Goal: Transaction & Acquisition: Purchase product/service

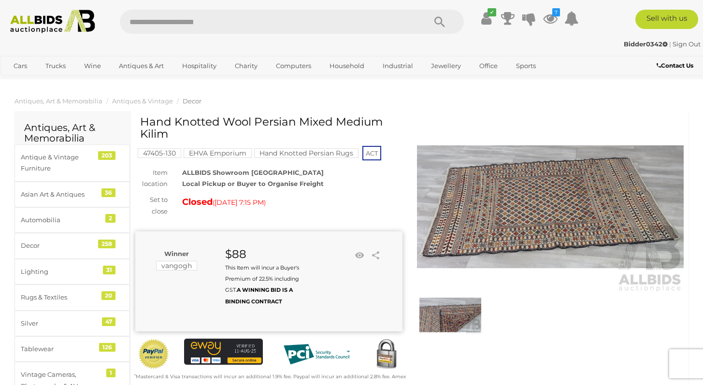
click at [40, 13] on img at bounding box center [52, 22] width 95 height 24
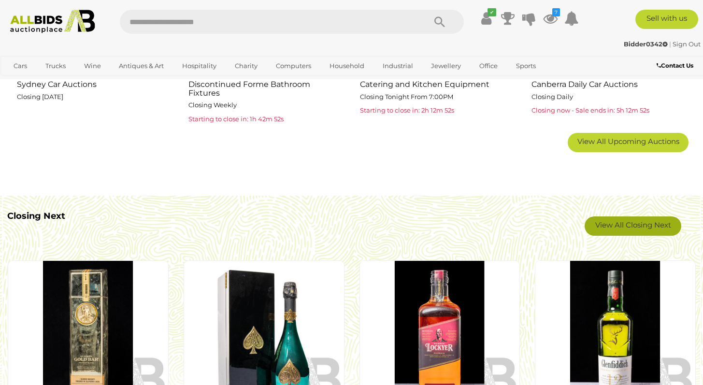
scroll to position [723, 0]
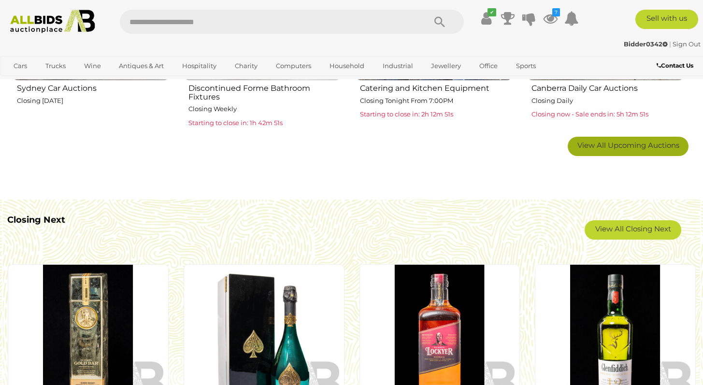
click at [602, 148] on span "View All Upcoming Auctions" at bounding box center [628, 145] width 102 height 9
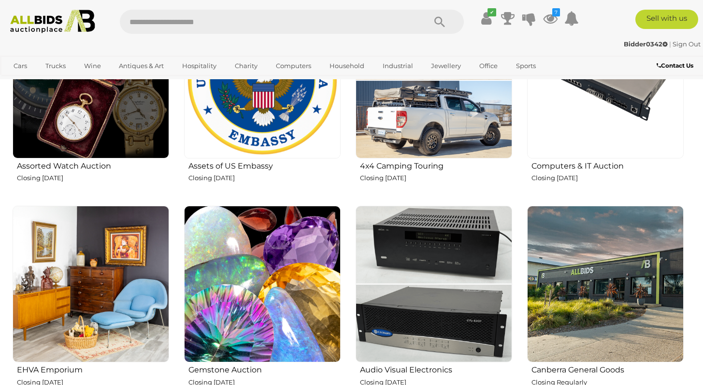
scroll to position [1211, 0]
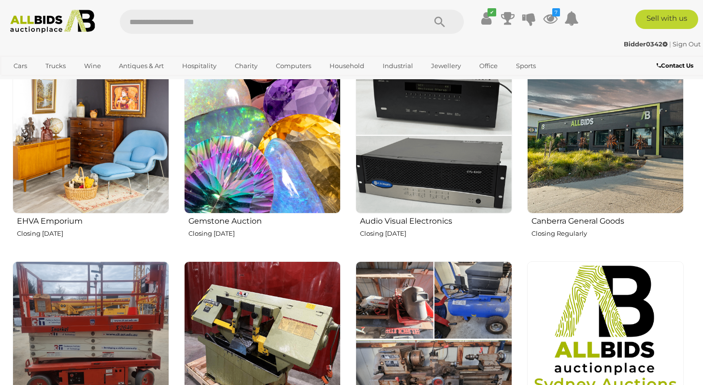
click at [85, 87] on img at bounding box center [91, 135] width 156 height 156
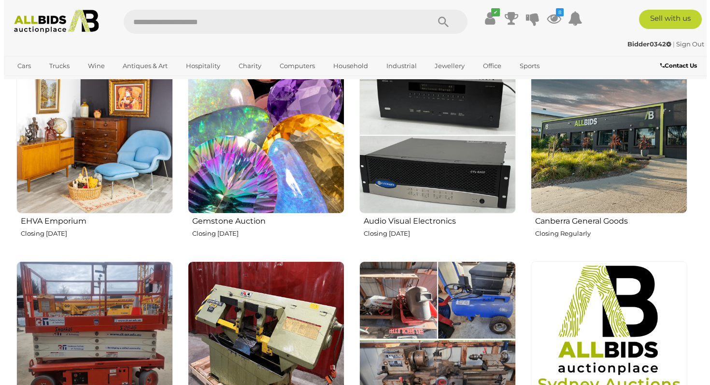
scroll to position [1219, 0]
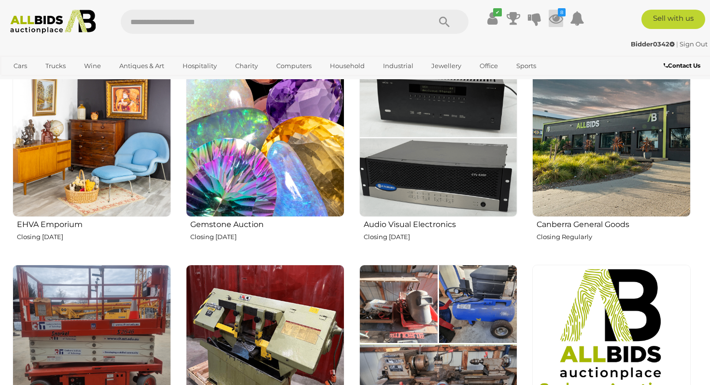
click at [558, 18] on icon at bounding box center [556, 18] width 14 height 17
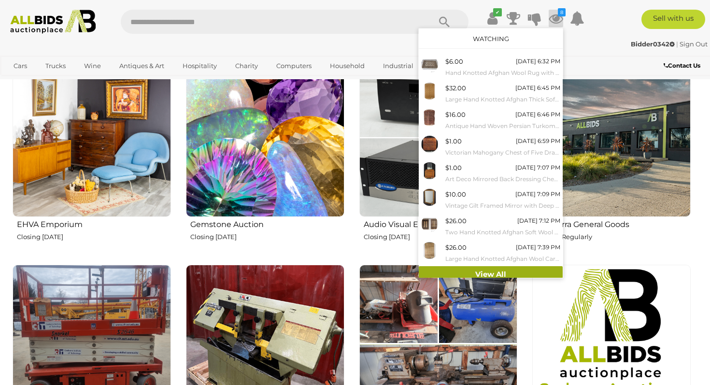
click at [482, 269] on link "View All" at bounding box center [491, 274] width 144 height 17
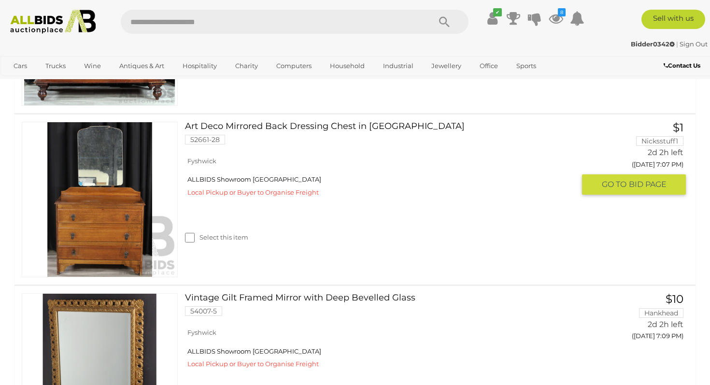
scroll to position [869, 0]
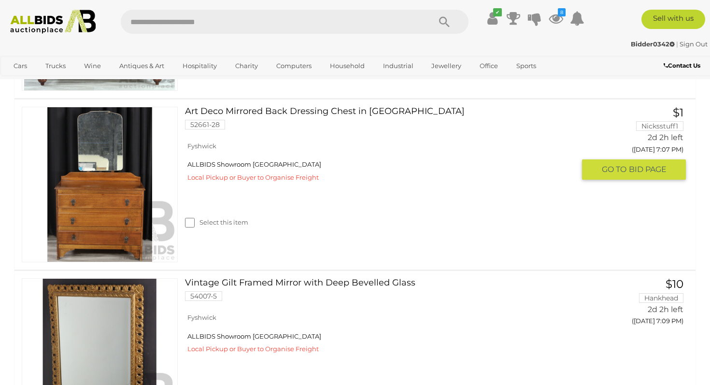
click at [315, 115] on link "Art Deco Mirrored Back Dressing Chest in Oak 52661-28" at bounding box center [383, 122] width 383 height 30
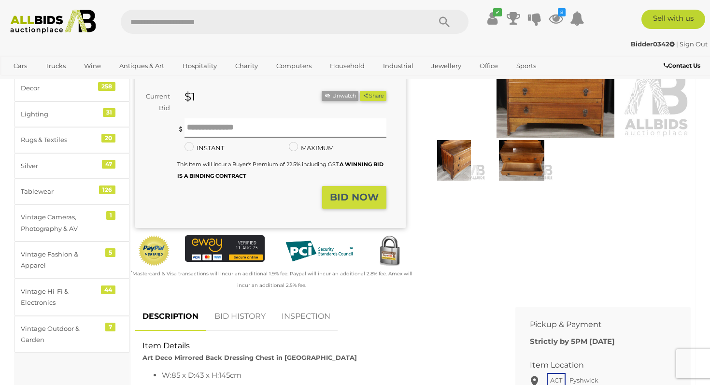
scroll to position [366, 0]
